Goal: Task Accomplishment & Management: Manage account settings

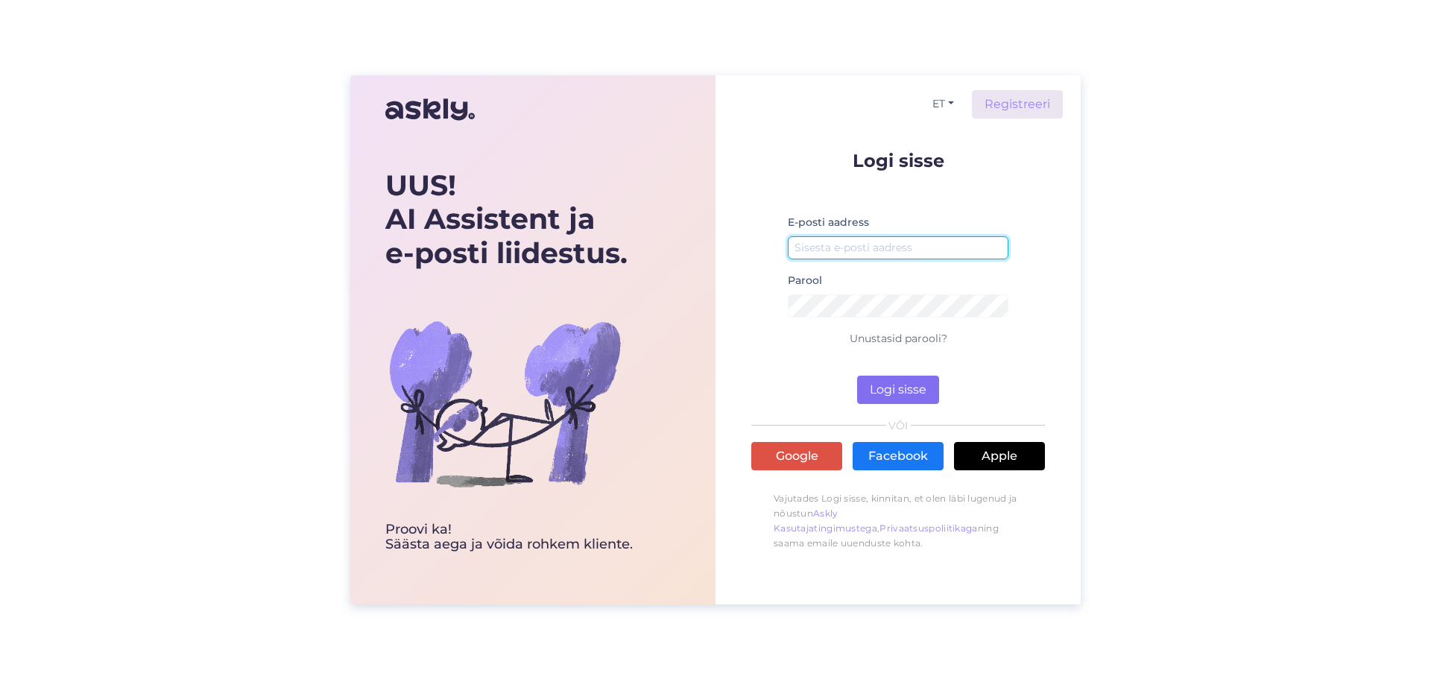
type input "[EMAIL_ADDRESS][DOMAIN_NAME]"
click at [900, 391] on button "Logi sisse" at bounding box center [898, 390] width 82 height 28
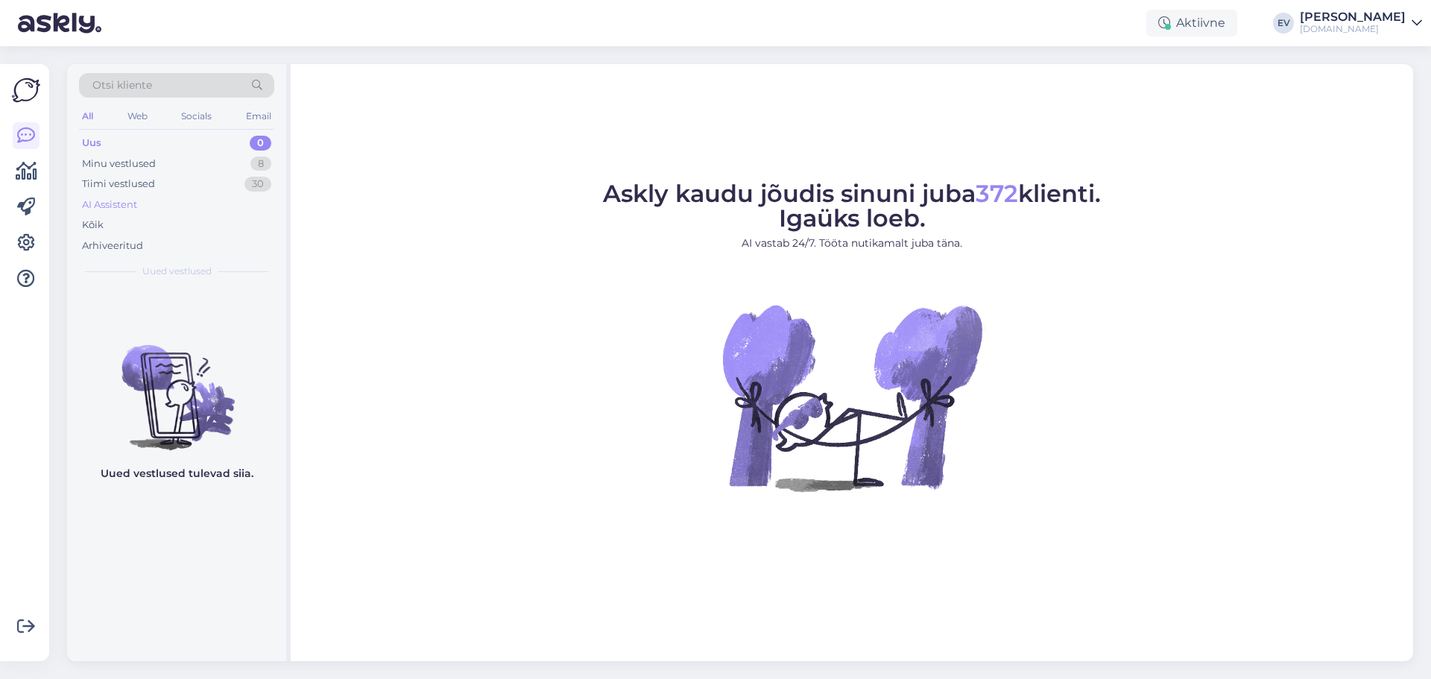
click at [130, 209] on div "AI Assistent" at bounding box center [109, 205] width 55 height 15
click at [97, 223] on div "Kõik" at bounding box center [93, 225] width 22 height 15
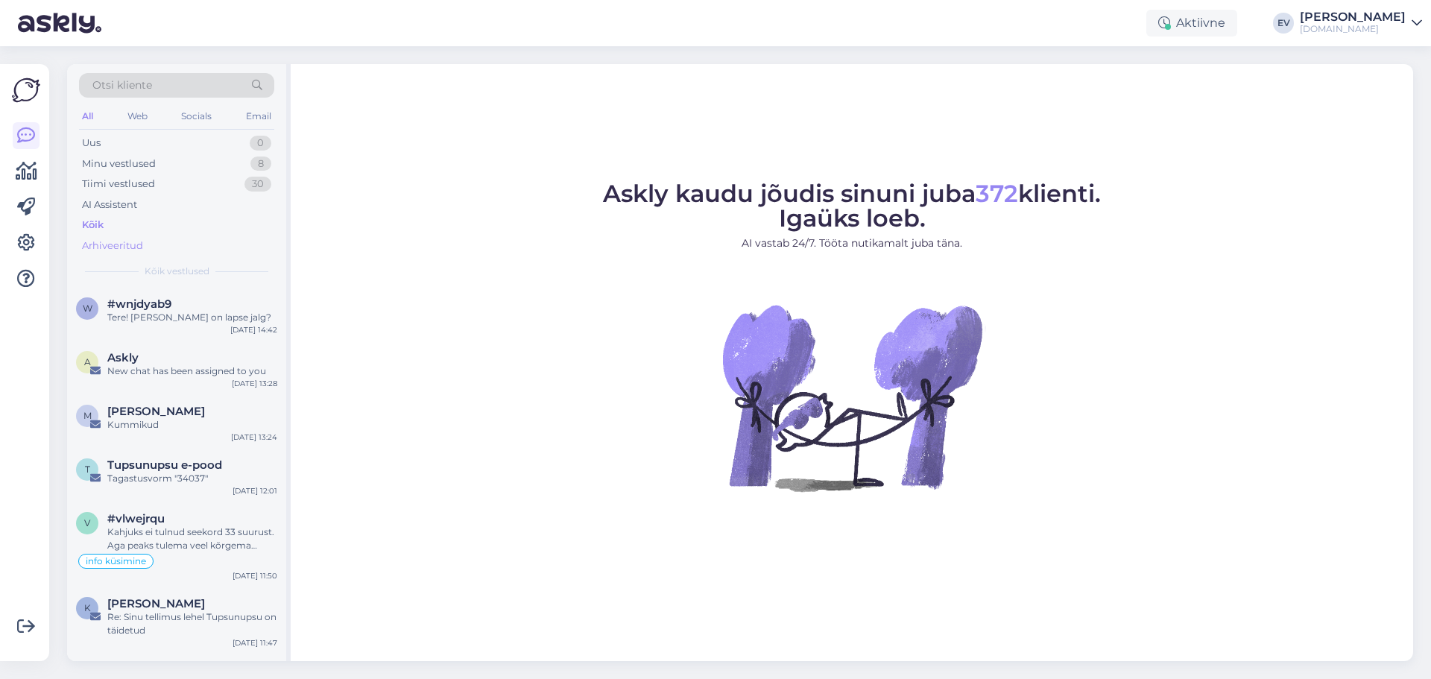
click at [119, 239] on div "Arhiveeritud" at bounding box center [112, 246] width 61 height 15
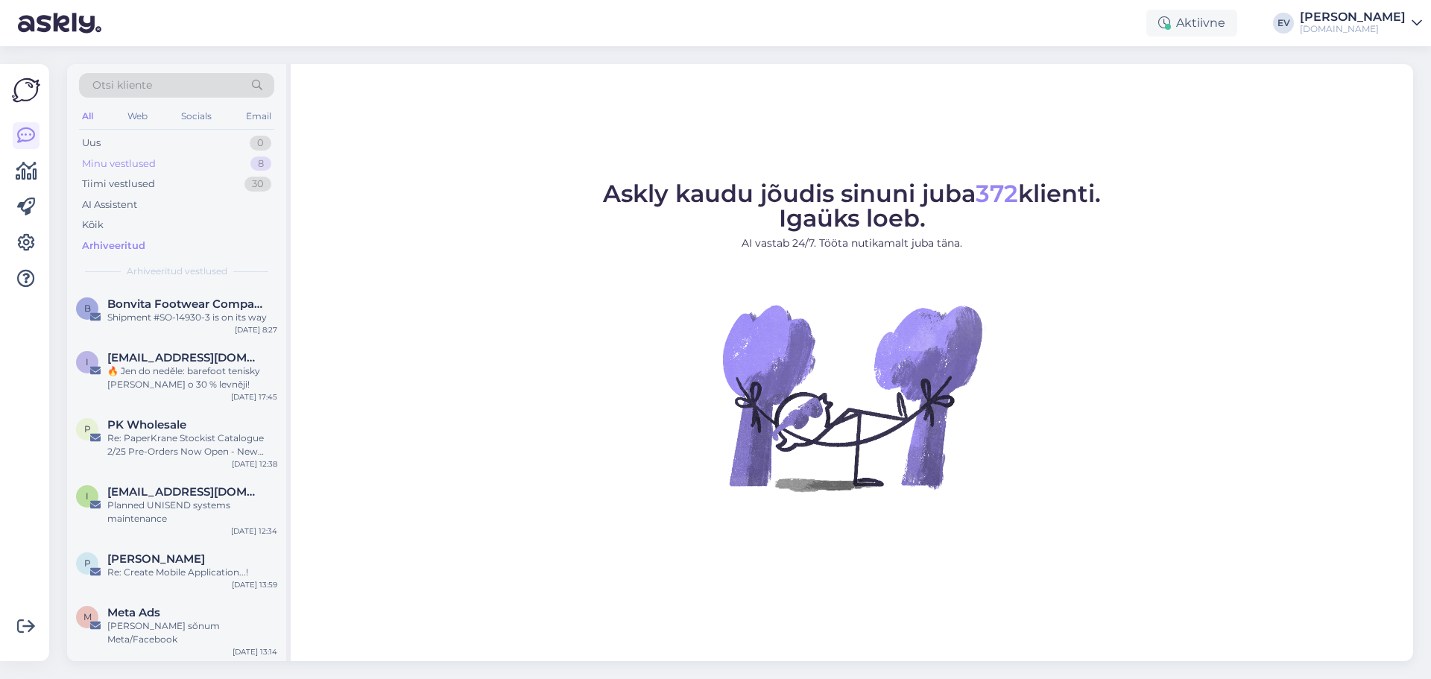
click at [132, 155] on div "Minu vestlused 8" at bounding box center [176, 164] width 195 height 21
